Goal: Task Accomplishment & Management: Use online tool/utility

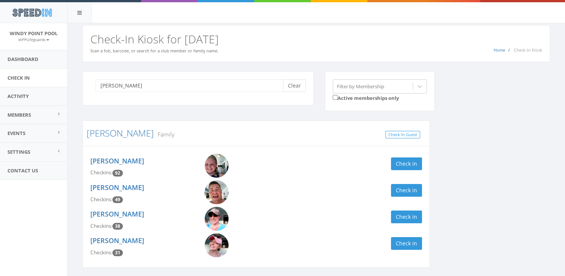
type input "[PERSON_NAME]"
click at [294, 87] on button "Clear" at bounding box center [294, 85] width 23 height 13
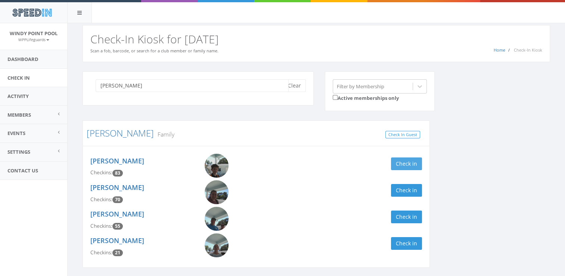
type input "[PERSON_NAME]"
click at [401, 167] on button "Check in" at bounding box center [406, 163] width 31 height 13
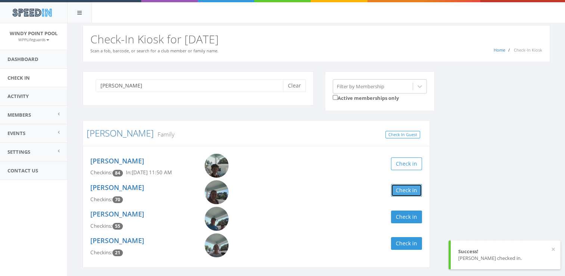
click at [399, 187] on button "Check in" at bounding box center [406, 190] width 31 height 13
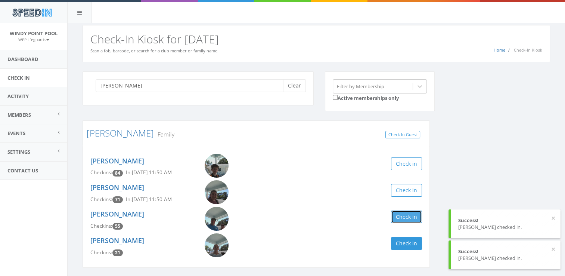
click at [398, 217] on button "Check in" at bounding box center [406, 216] width 31 height 13
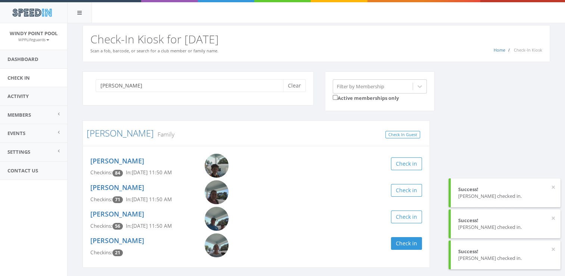
click at [402, 249] on div "[PERSON_NAME] Checkins: 21 Check in" at bounding box center [256, 246] width 343 height 27
click at [401, 245] on button "Check in" at bounding box center [406, 243] width 31 height 13
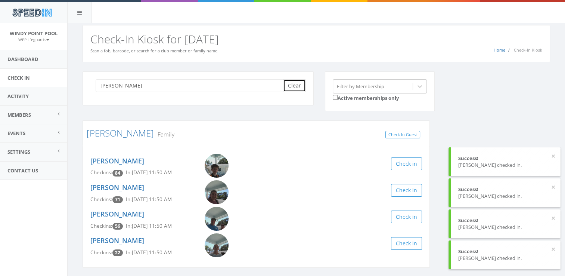
click at [297, 83] on button "Clear" at bounding box center [294, 85] width 23 height 13
